Goal: Find specific page/section: Find specific page/section

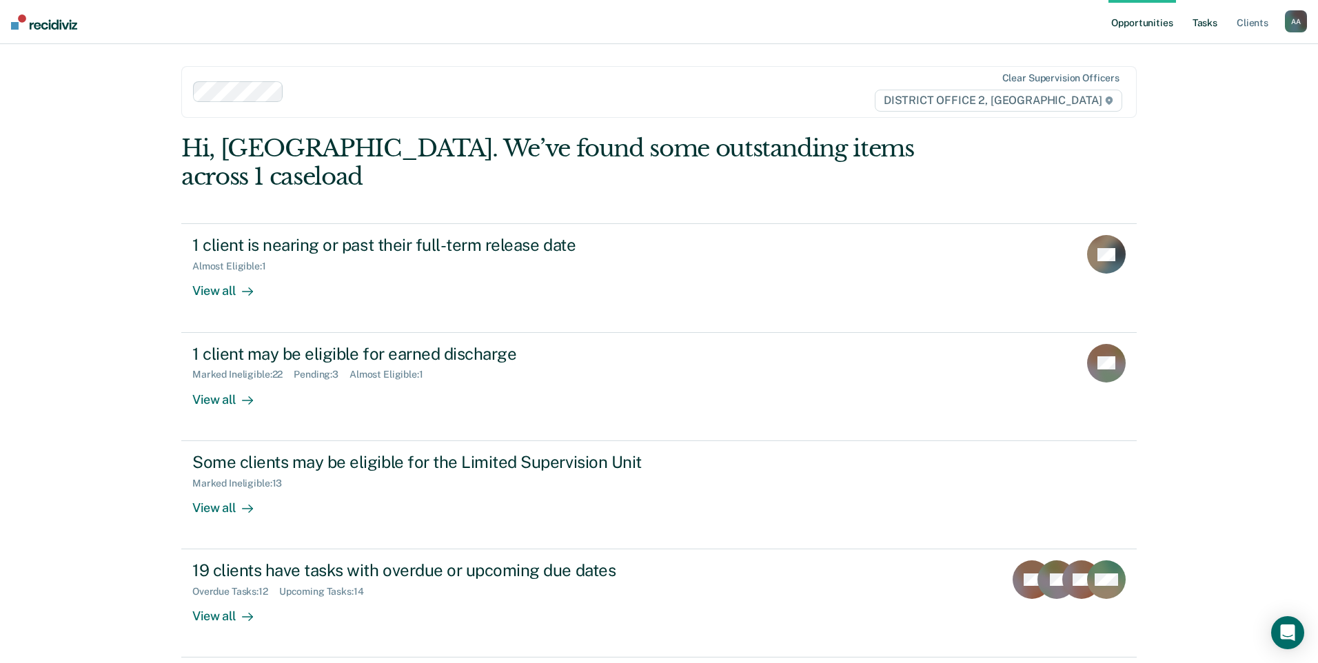
click at [1194, 25] on link "Tasks" at bounding box center [1204, 22] width 30 height 44
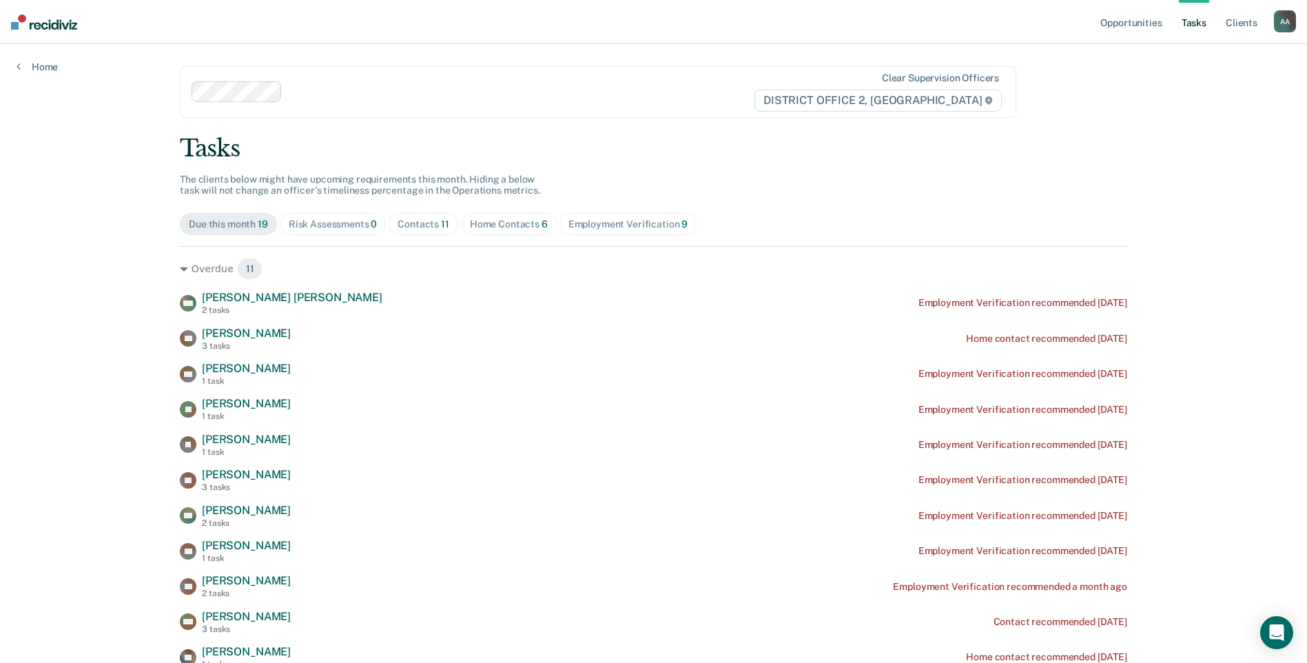
click at [441, 228] on span "11" at bounding box center [445, 223] width 8 height 11
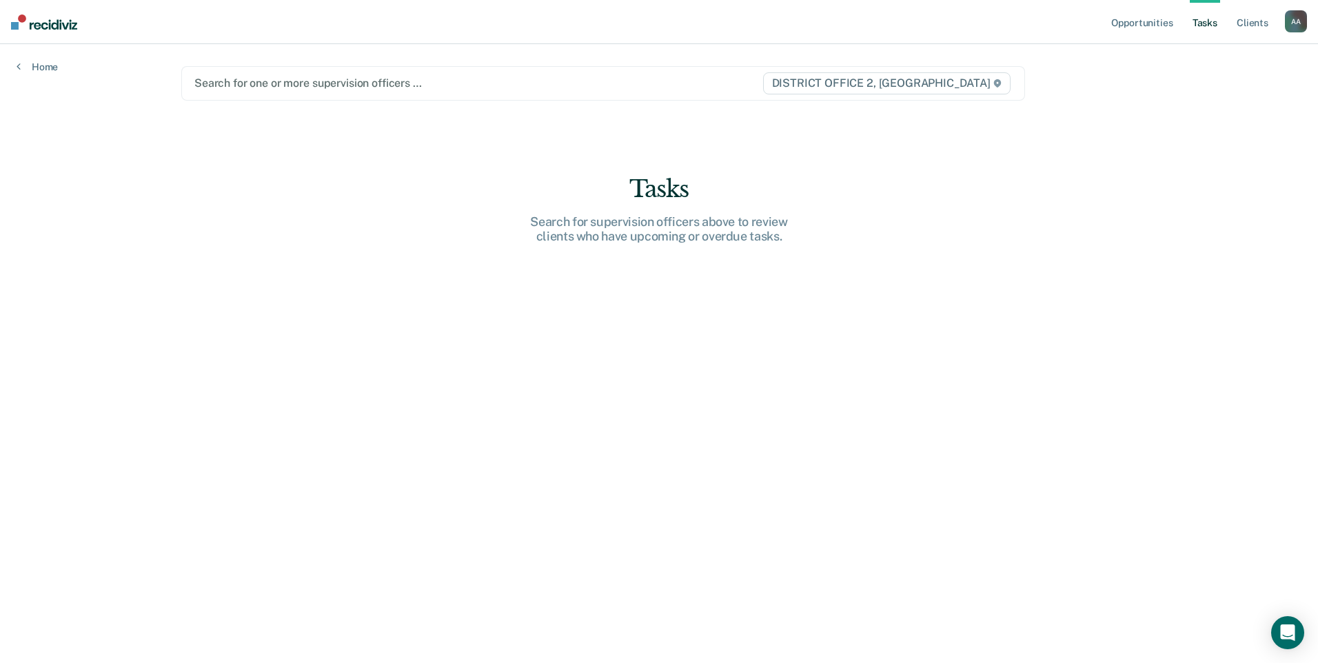
click at [262, 90] on div at bounding box center [477, 83] width 567 height 16
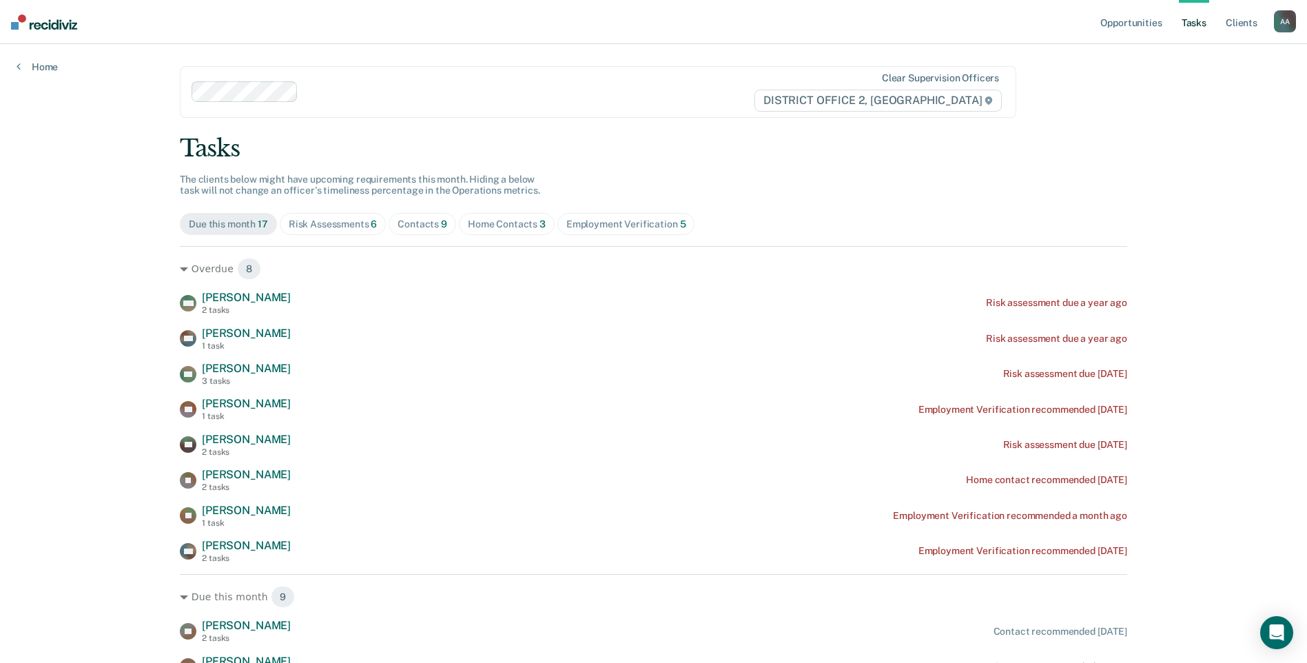
click at [327, 225] on div "Risk Assessments 6" at bounding box center [333, 224] width 89 height 12
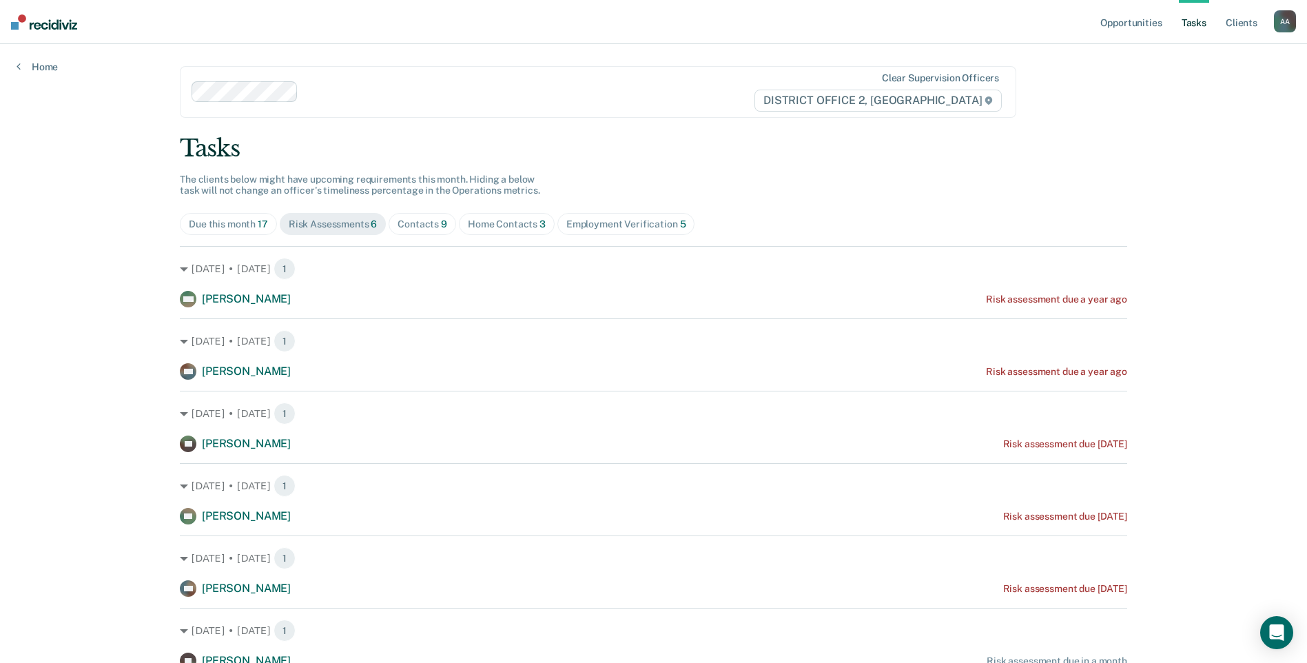
click at [421, 223] on div "Contacts 9" at bounding box center [423, 224] width 50 height 12
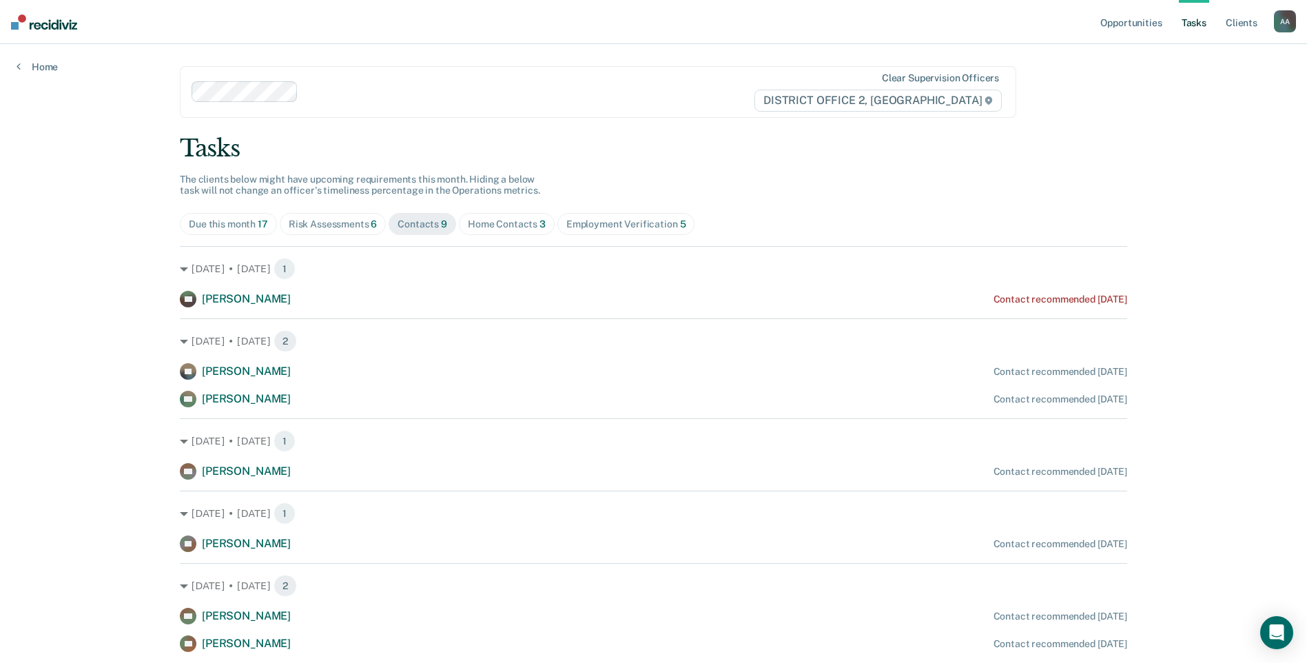
click at [225, 210] on div "Tasks The clients below might have upcoming requirements this month. Hiding a b…" at bounding box center [654, 465] width 948 height 662
click at [229, 222] on div "Due this month 17" at bounding box center [228, 224] width 79 height 12
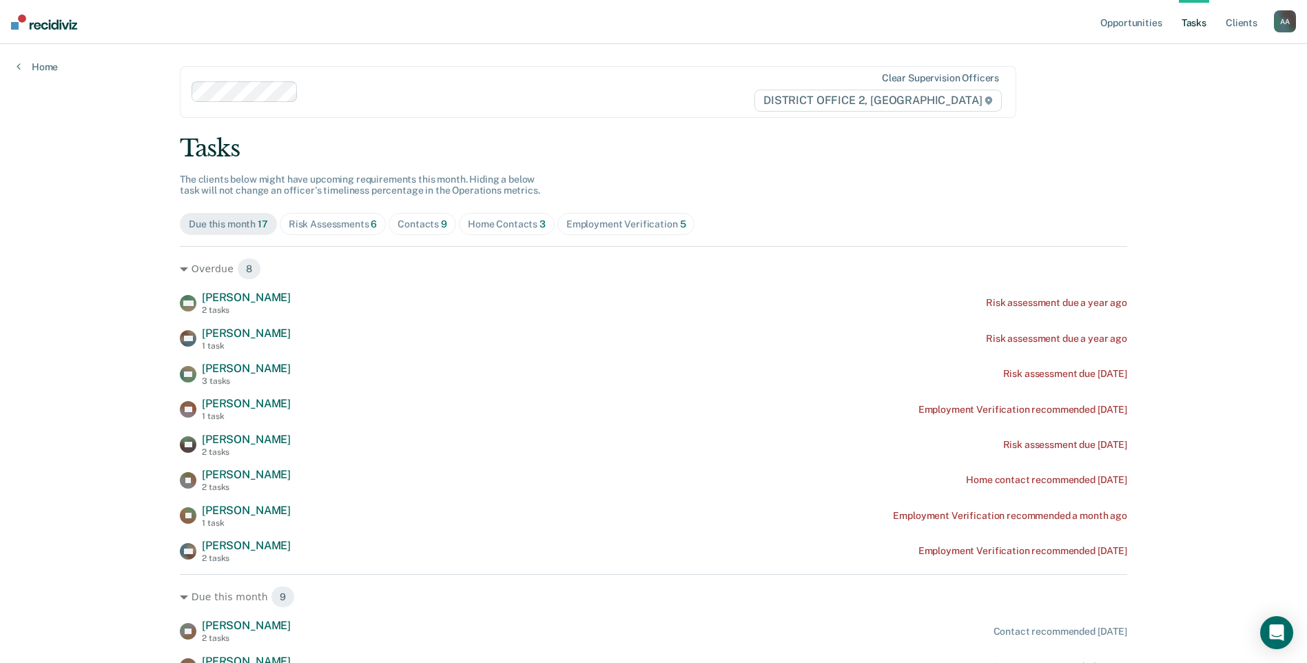
click at [361, 227] on div "Risk Assessments 6" at bounding box center [333, 224] width 89 height 12
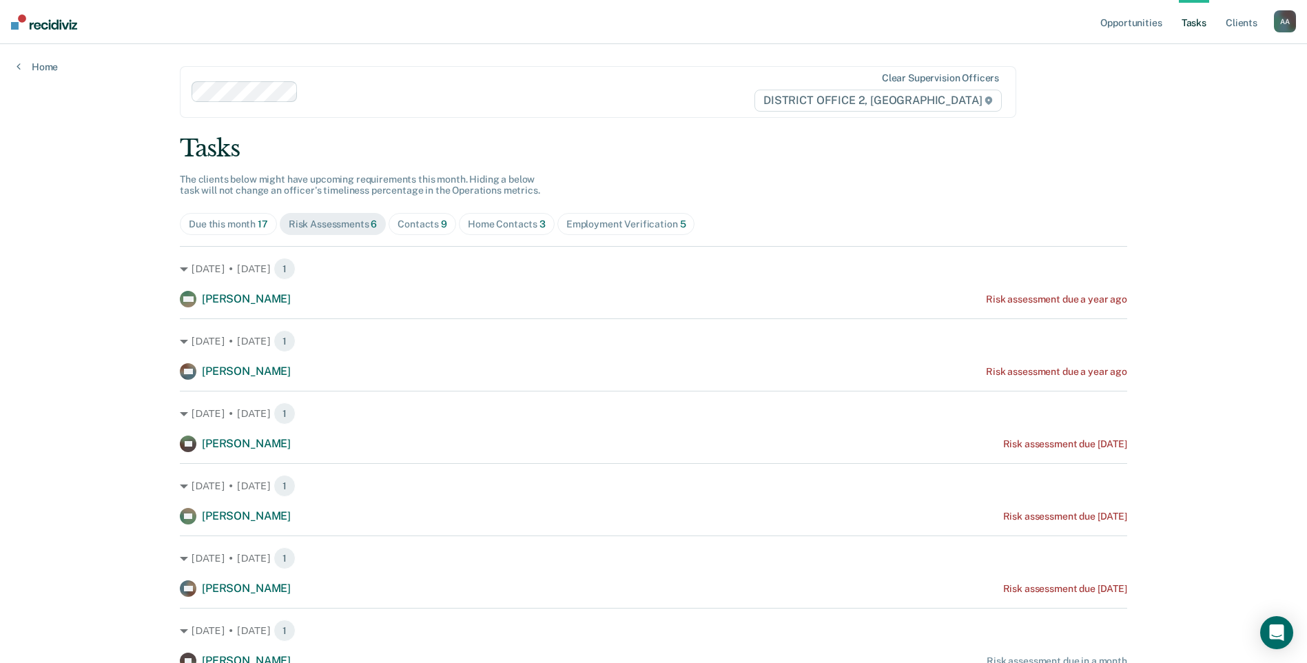
click at [516, 217] on span "Home Contacts 3" at bounding box center [507, 224] width 96 height 22
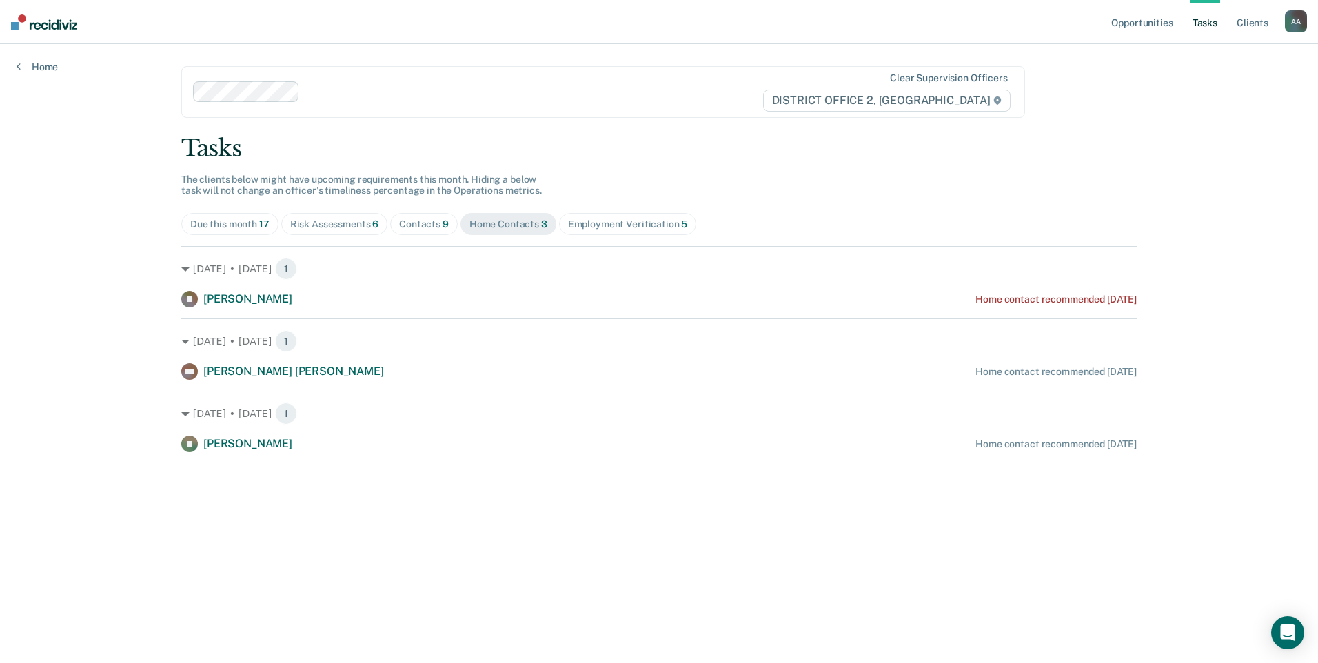
click at [412, 223] on div "Contacts 9" at bounding box center [424, 224] width 50 height 12
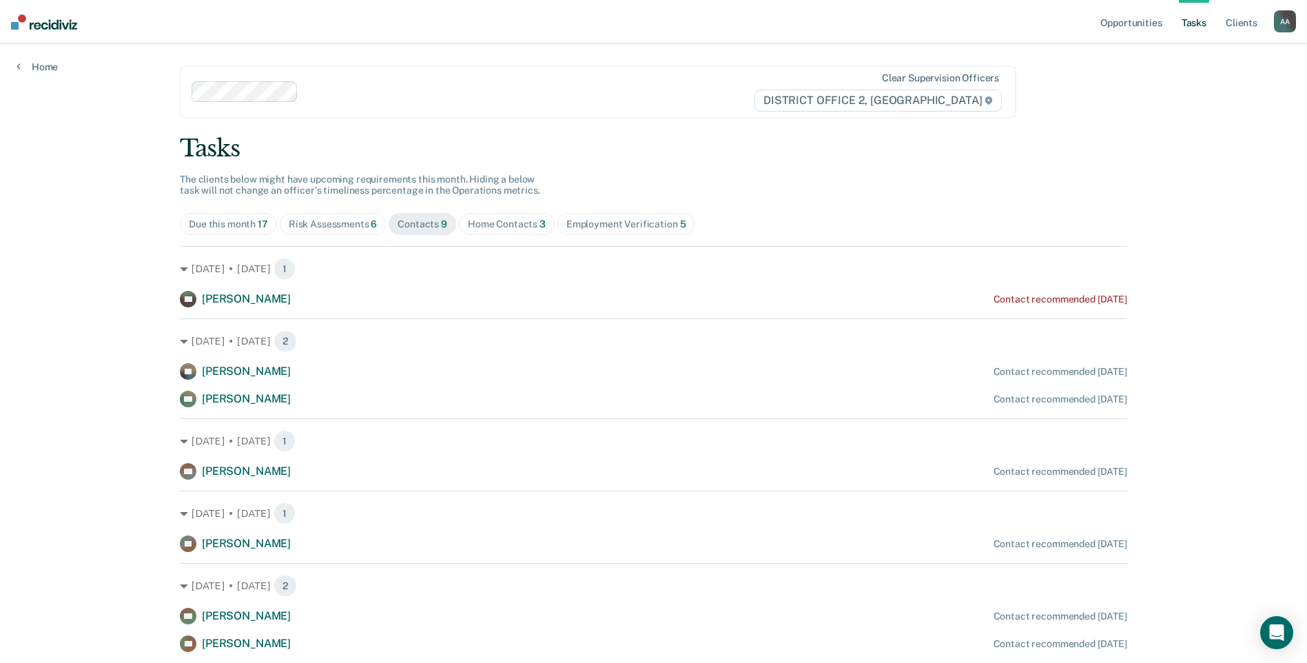
click at [336, 223] on div "Risk Assessments 6" at bounding box center [333, 224] width 89 height 12
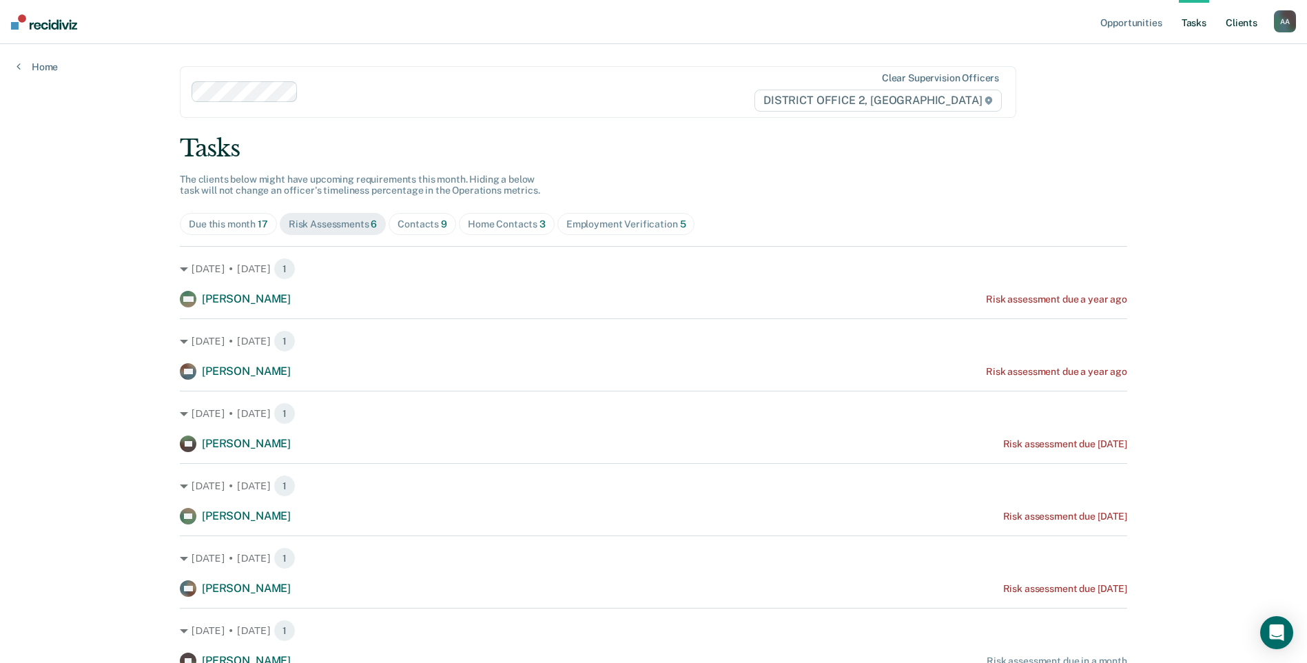
click at [1226, 14] on link "Client s" at bounding box center [1241, 22] width 37 height 44
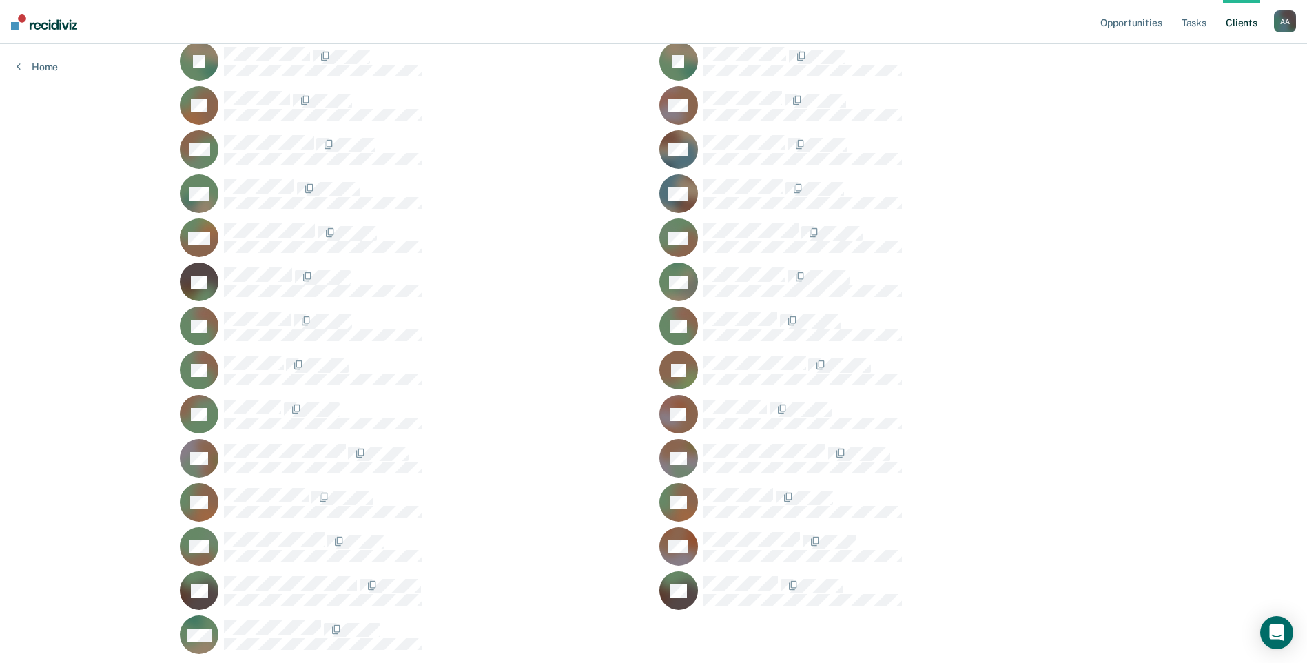
scroll to position [844, 0]
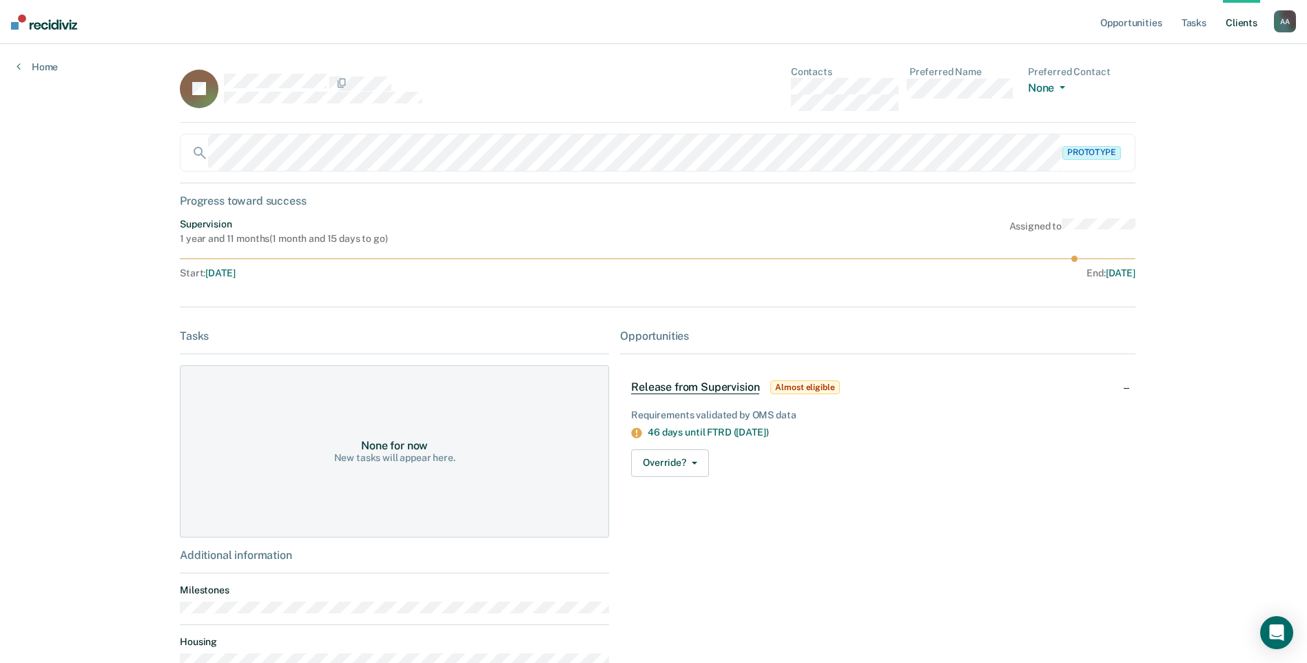
click at [26, 59] on div "Home" at bounding box center [37, 58] width 74 height 29
click at [25, 65] on link "Home" at bounding box center [37, 67] width 41 height 12
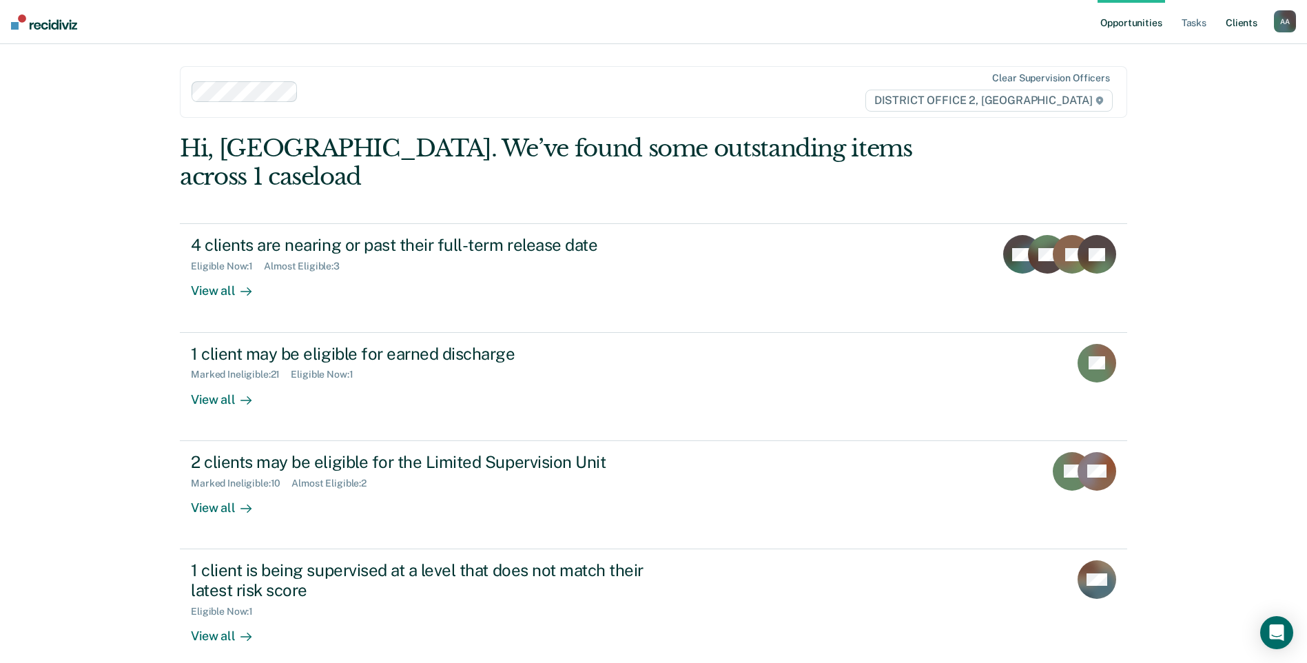
click at [1235, 25] on link "Client s" at bounding box center [1241, 22] width 37 height 44
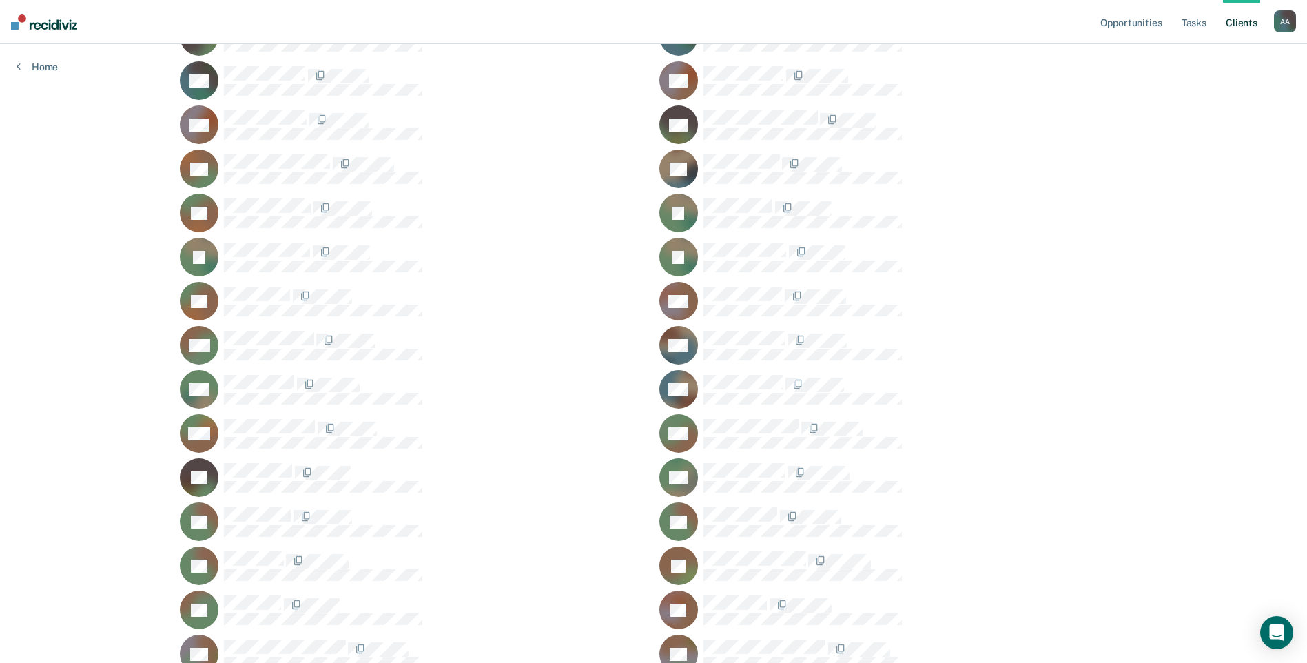
scroll to position [651, 0]
